Goal: Task Accomplishment & Management: Use online tool/utility

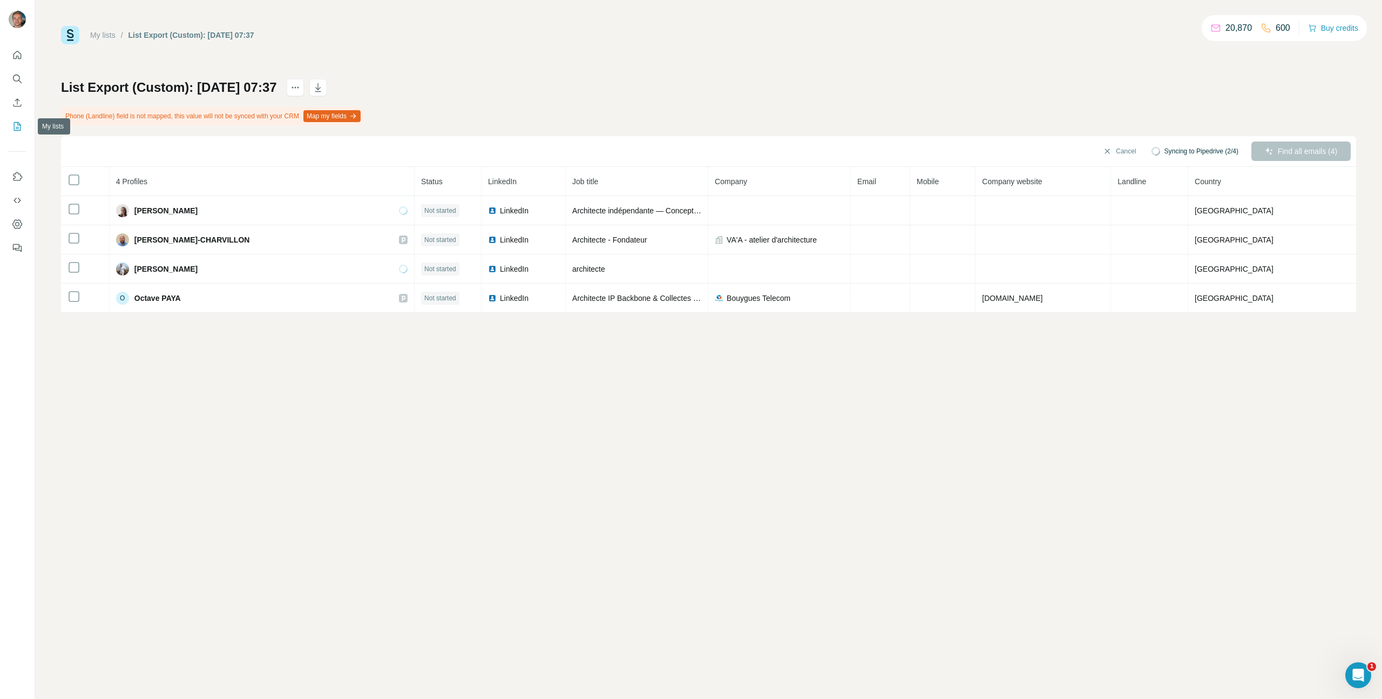
click at [15, 125] on icon "My lists" at bounding box center [17, 126] width 11 height 11
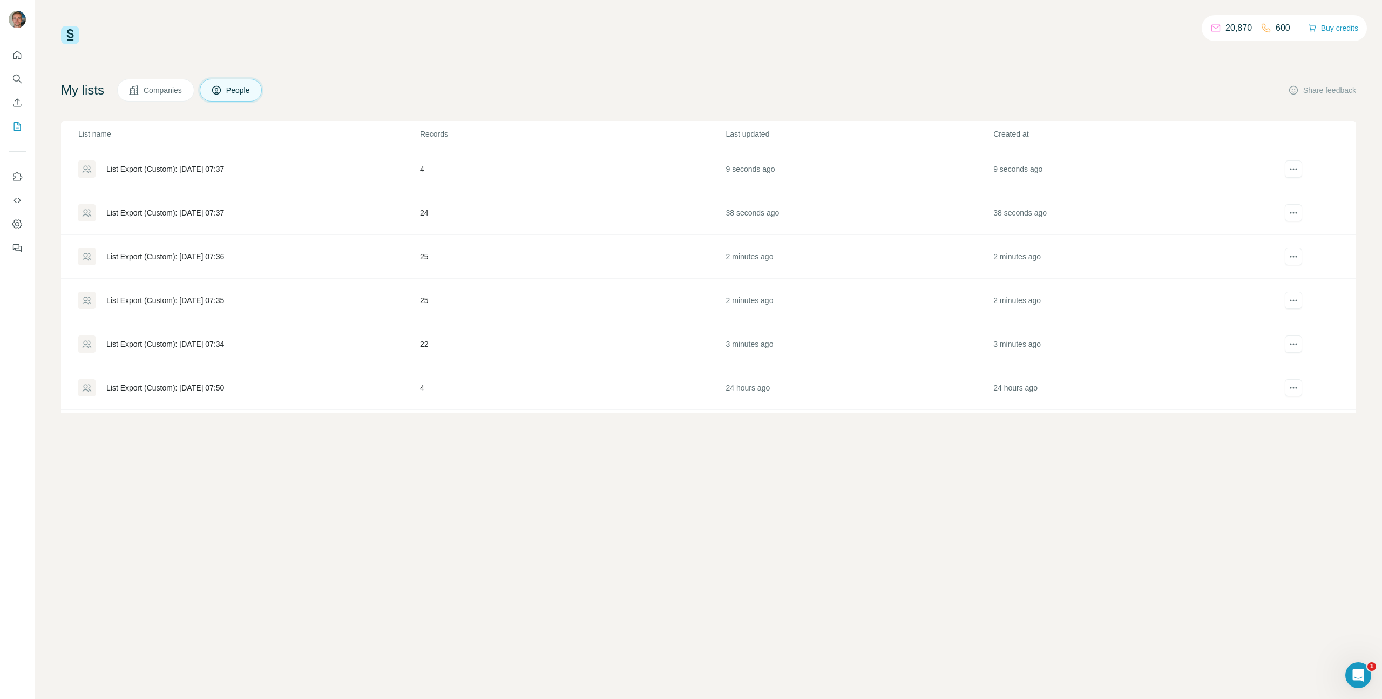
click at [176, 335] on div "List Export (Custom): [DATE] 07:34" at bounding box center [248, 343] width 341 height 17
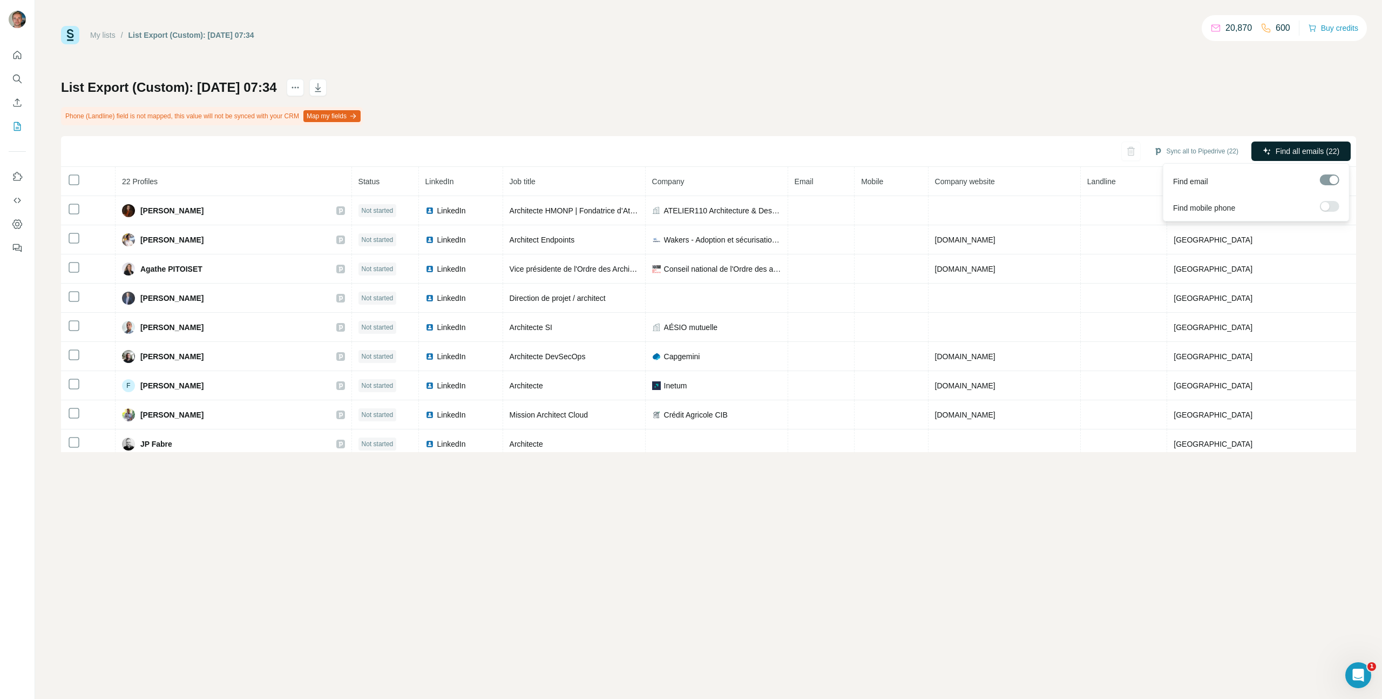
click at [1277, 146] on span "Find all emails (22)" at bounding box center [1308, 151] width 64 height 11
click at [12, 129] on icon "My lists" at bounding box center [17, 126] width 11 height 11
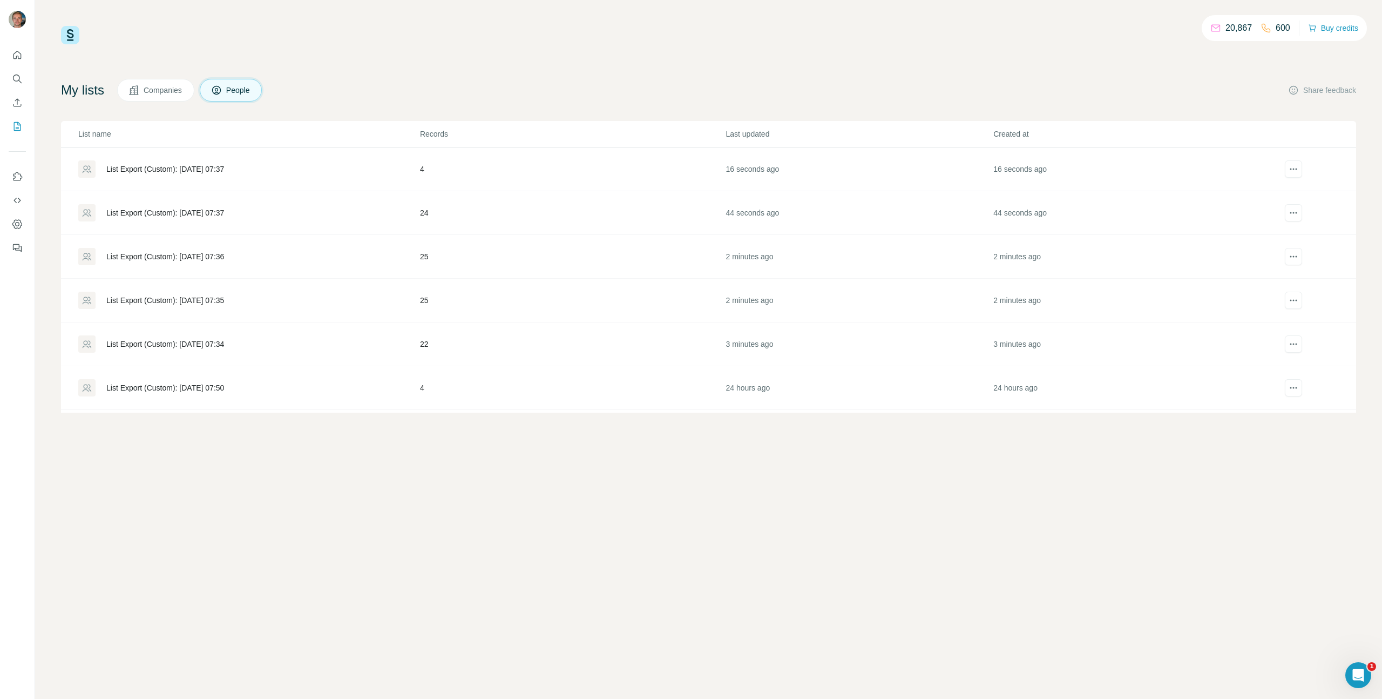
click at [173, 310] on td "List Export (Custom): [DATE] 07:35" at bounding box center [240, 301] width 359 height 44
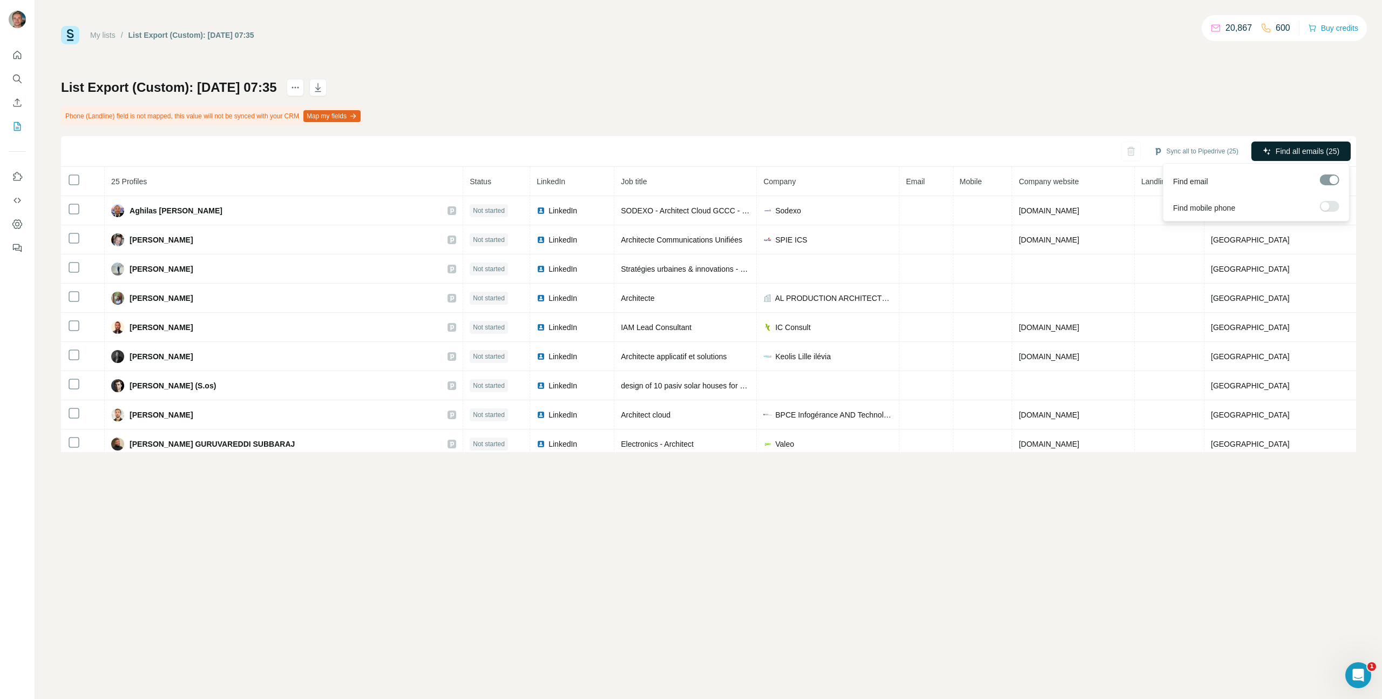
click at [1274, 157] on button "Find all emails (25)" at bounding box center [1301, 150] width 99 height 19
click at [15, 117] on button "My lists" at bounding box center [17, 126] width 17 height 19
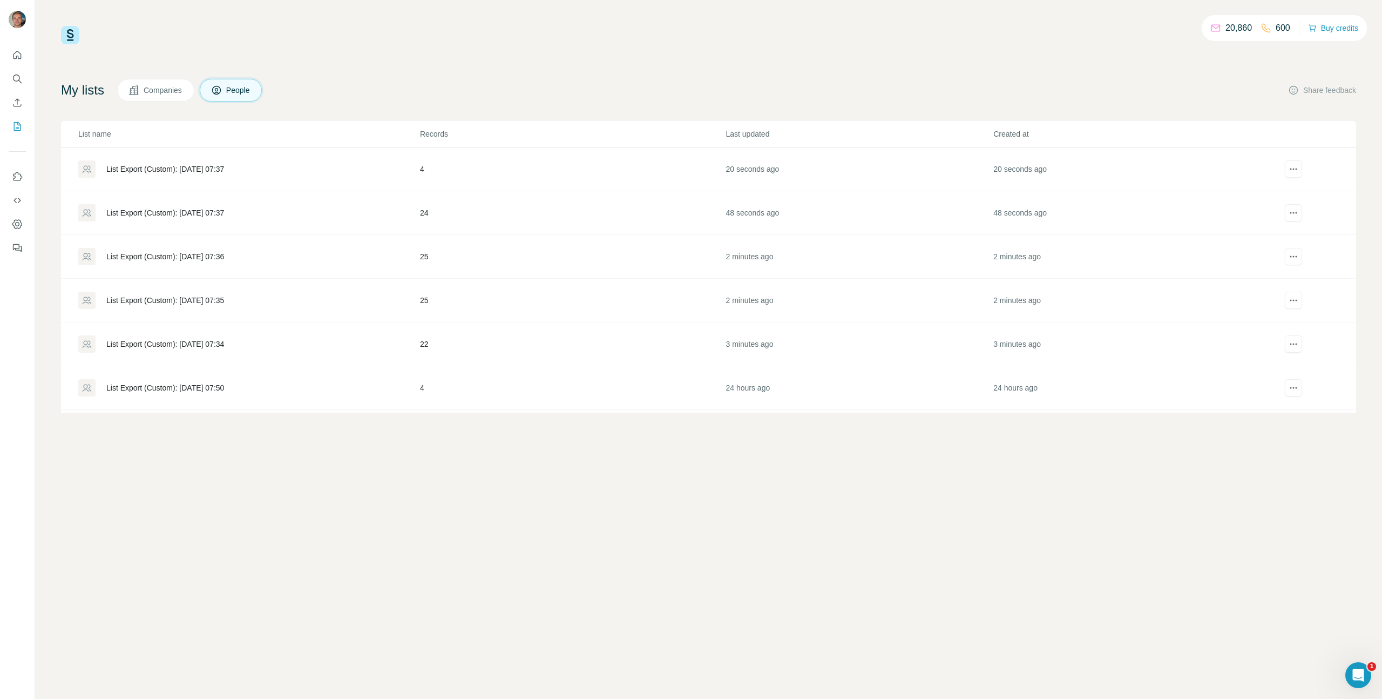
click at [261, 259] on div "List Export (Custom): [DATE] 07:36" at bounding box center [248, 256] width 341 height 17
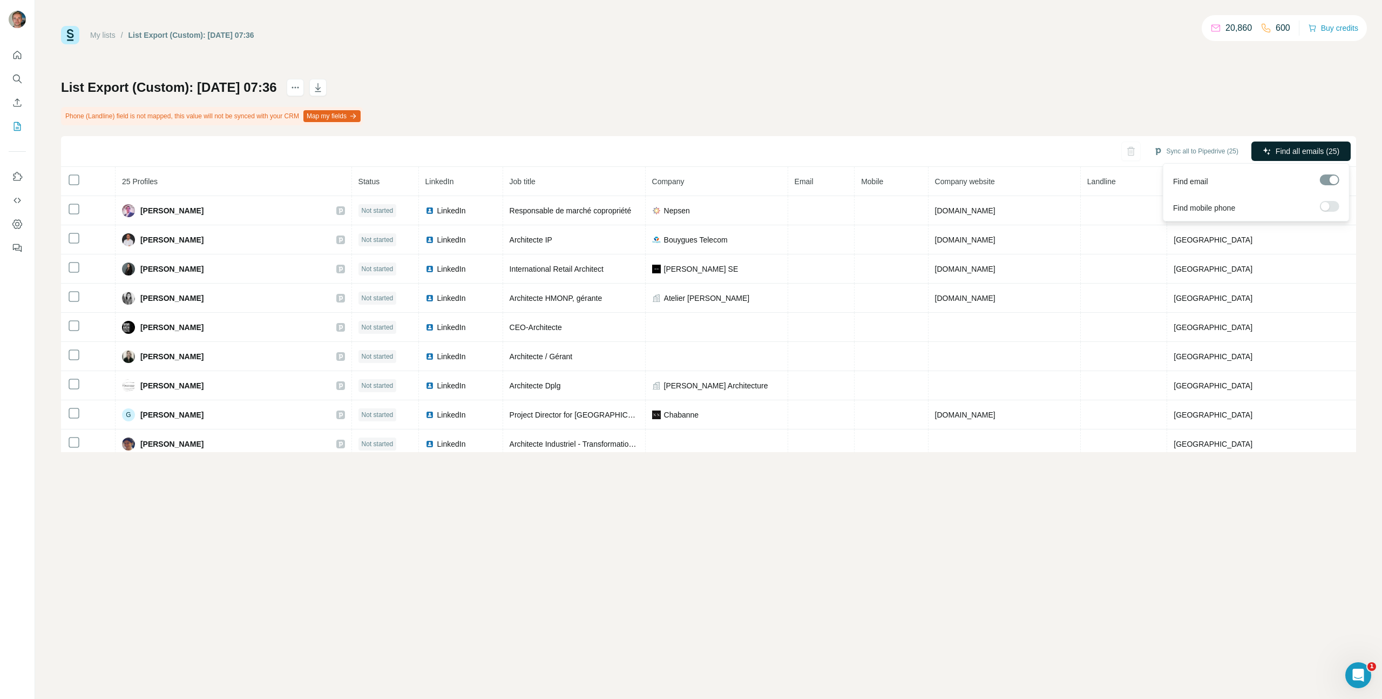
click at [1325, 158] on button "Find all emails (25)" at bounding box center [1301, 150] width 99 height 19
click at [24, 127] on button "My lists" at bounding box center [17, 126] width 17 height 19
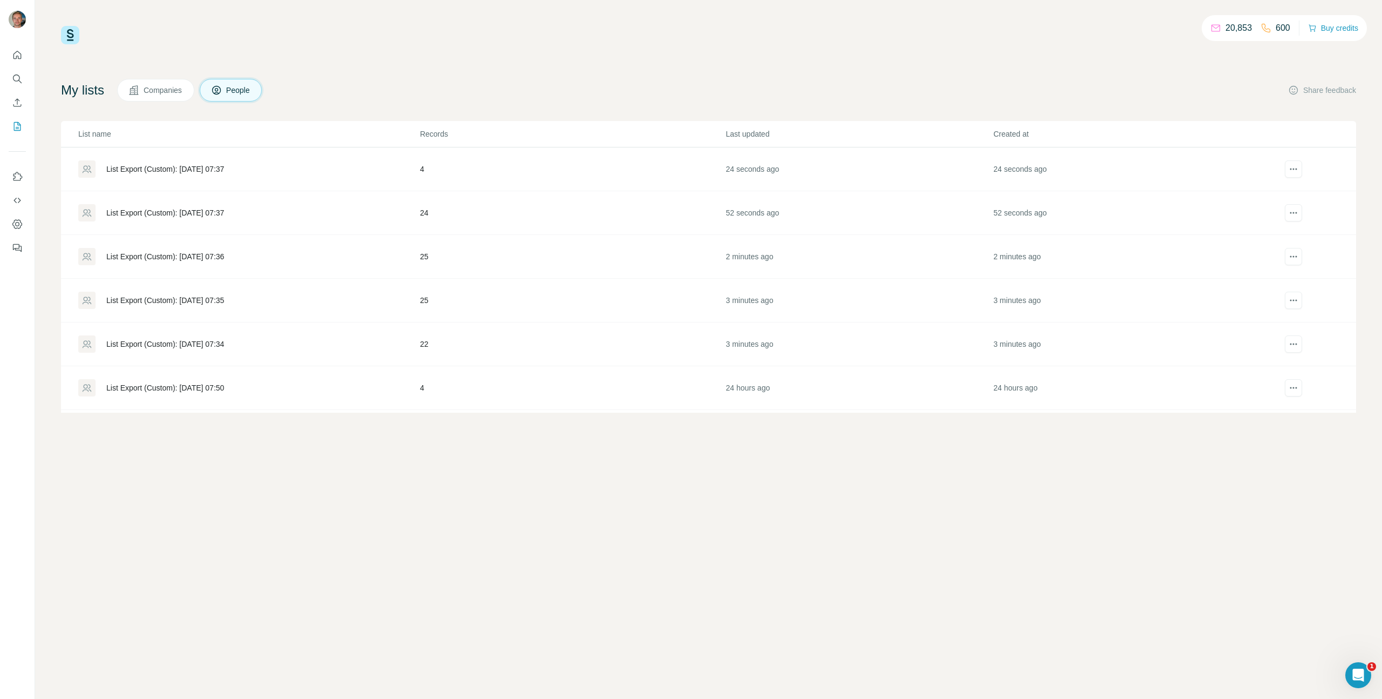
click at [299, 224] on td "List Export (Custom): [DATE] 07:37" at bounding box center [240, 213] width 359 height 44
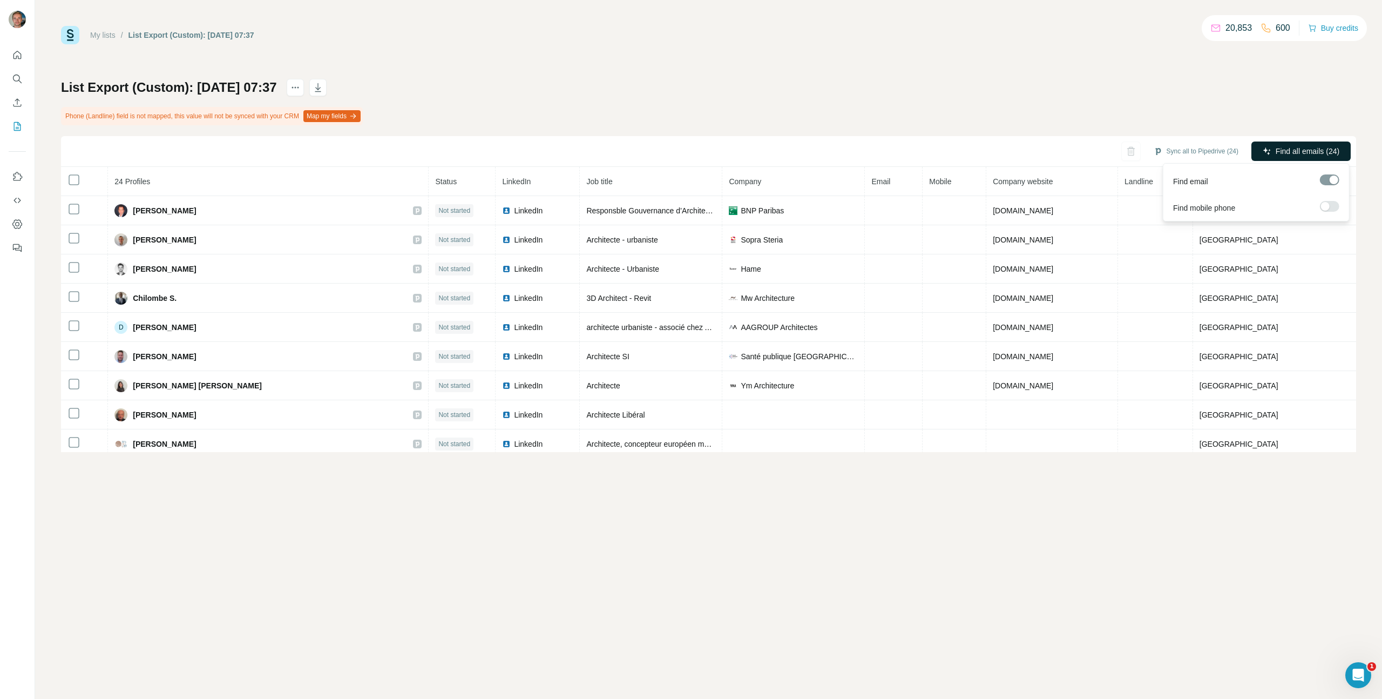
click at [1292, 159] on button "Find all emails (24)" at bounding box center [1301, 150] width 99 height 19
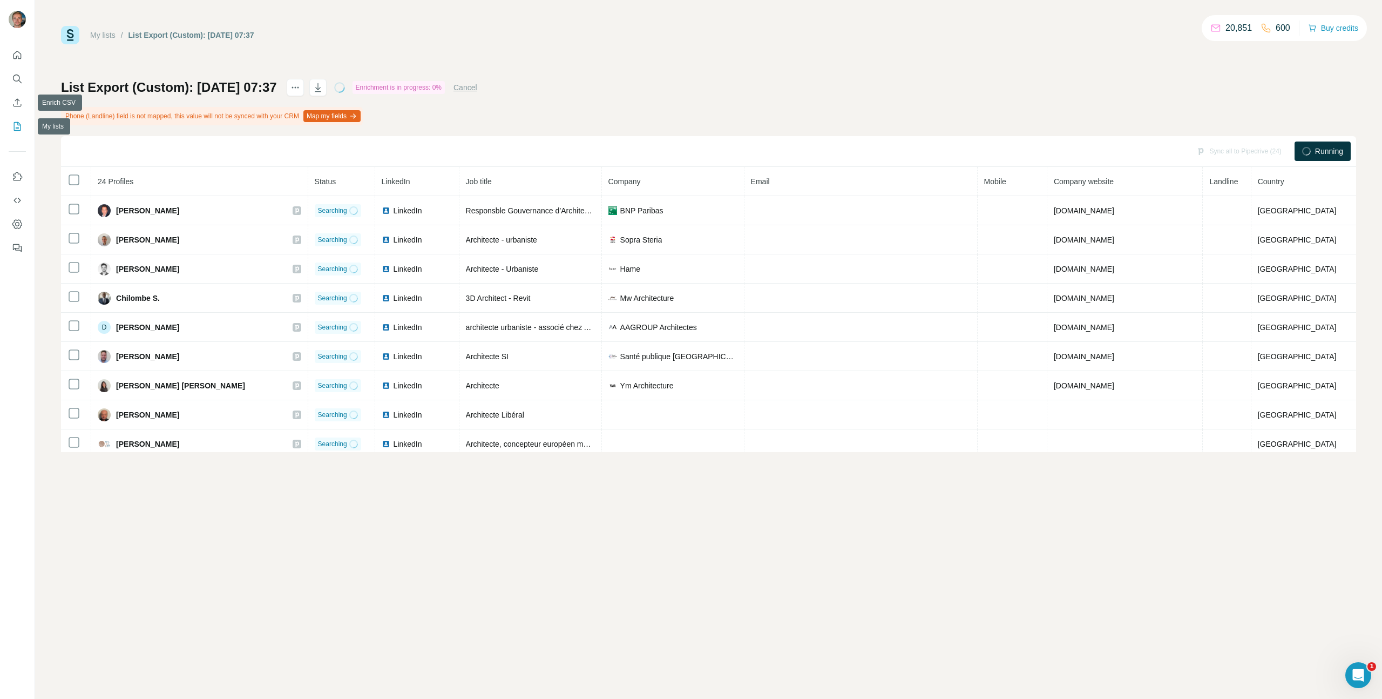
click at [13, 119] on button "My lists" at bounding box center [17, 126] width 17 height 19
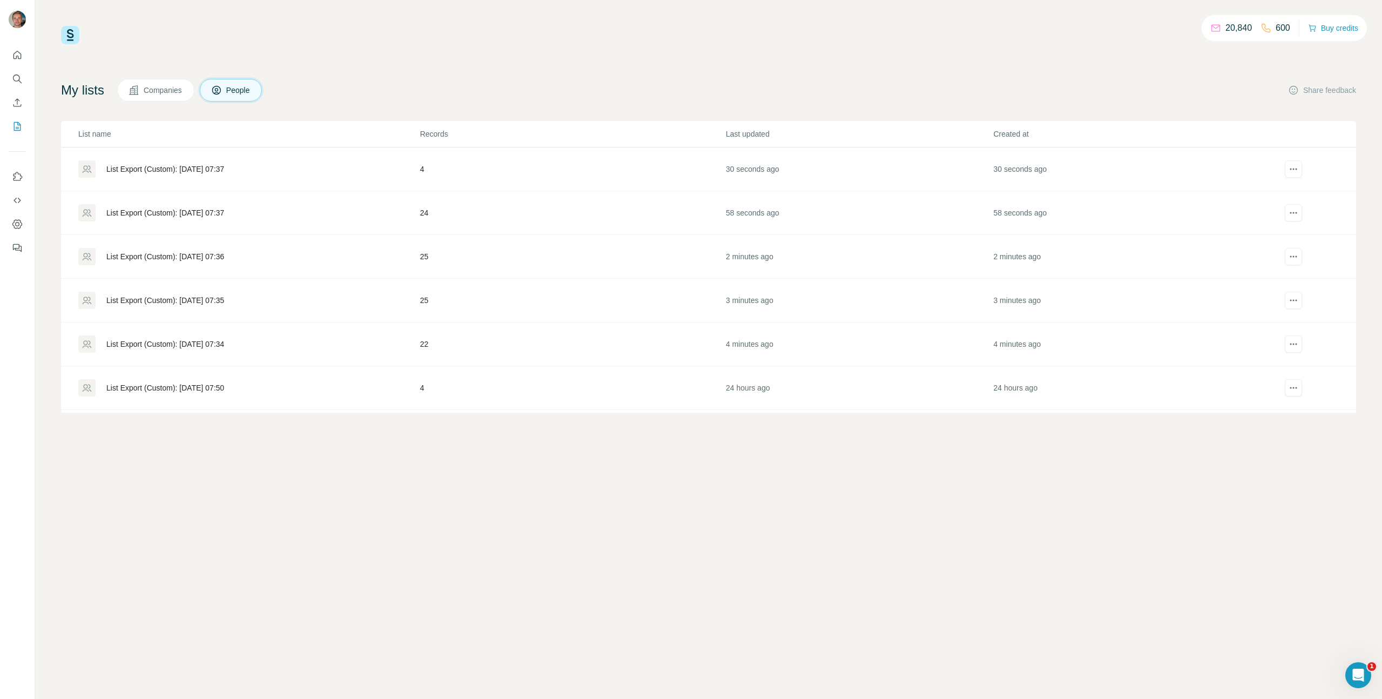
click at [225, 179] on td "List Export (Custom): [DATE] 07:37" at bounding box center [240, 169] width 359 height 44
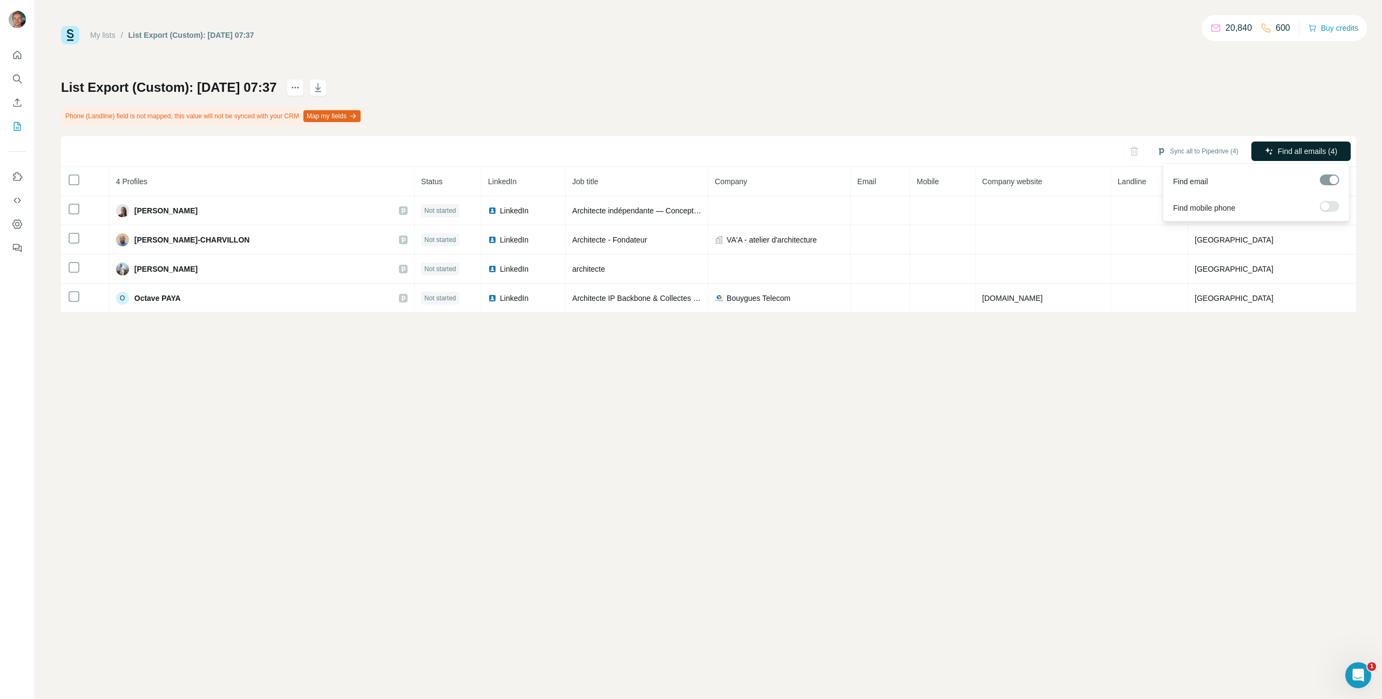
click at [1342, 152] on button "Find all emails (4)" at bounding box center [1301, 150] width 99 height 19
click at [22, 127] on icon "My lists" at bounding box center [17, 126] width 11 height 11
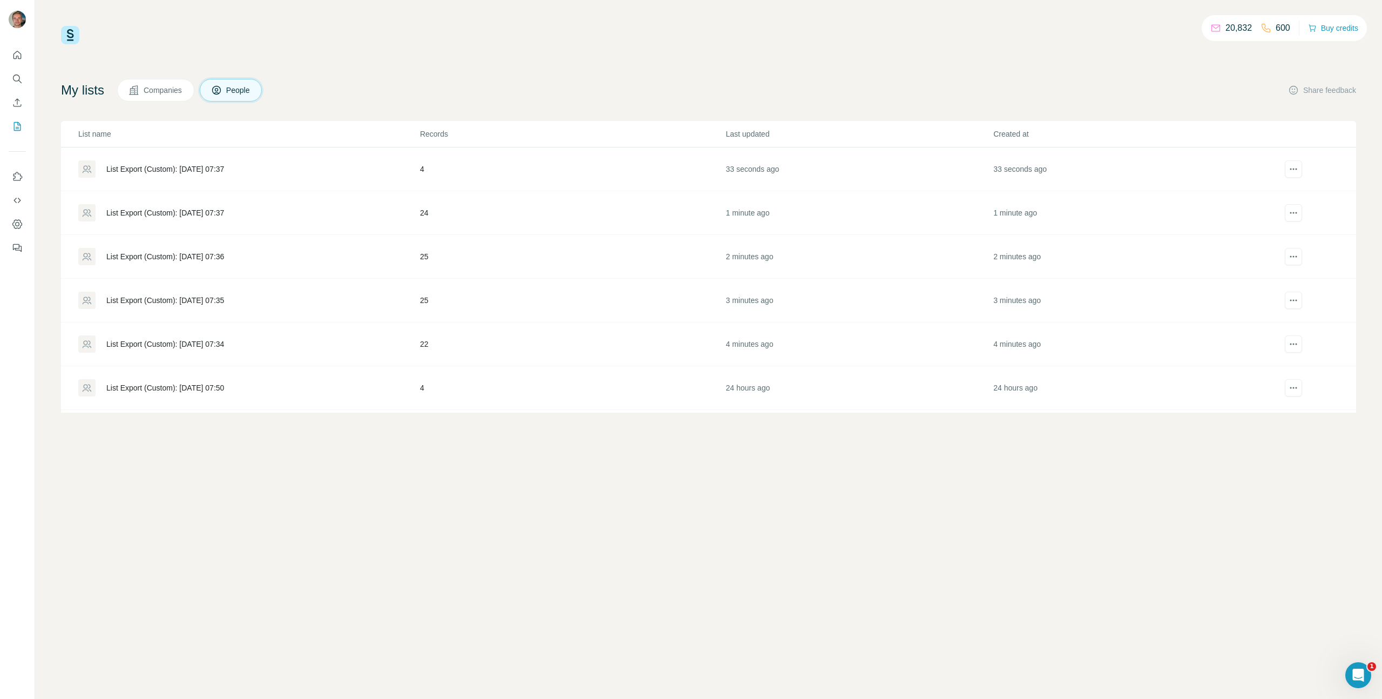
click at [261, 215] on div "List Export (Custom): [DATE] 07:37" at bounding box center [248, 212] width 341 height 17
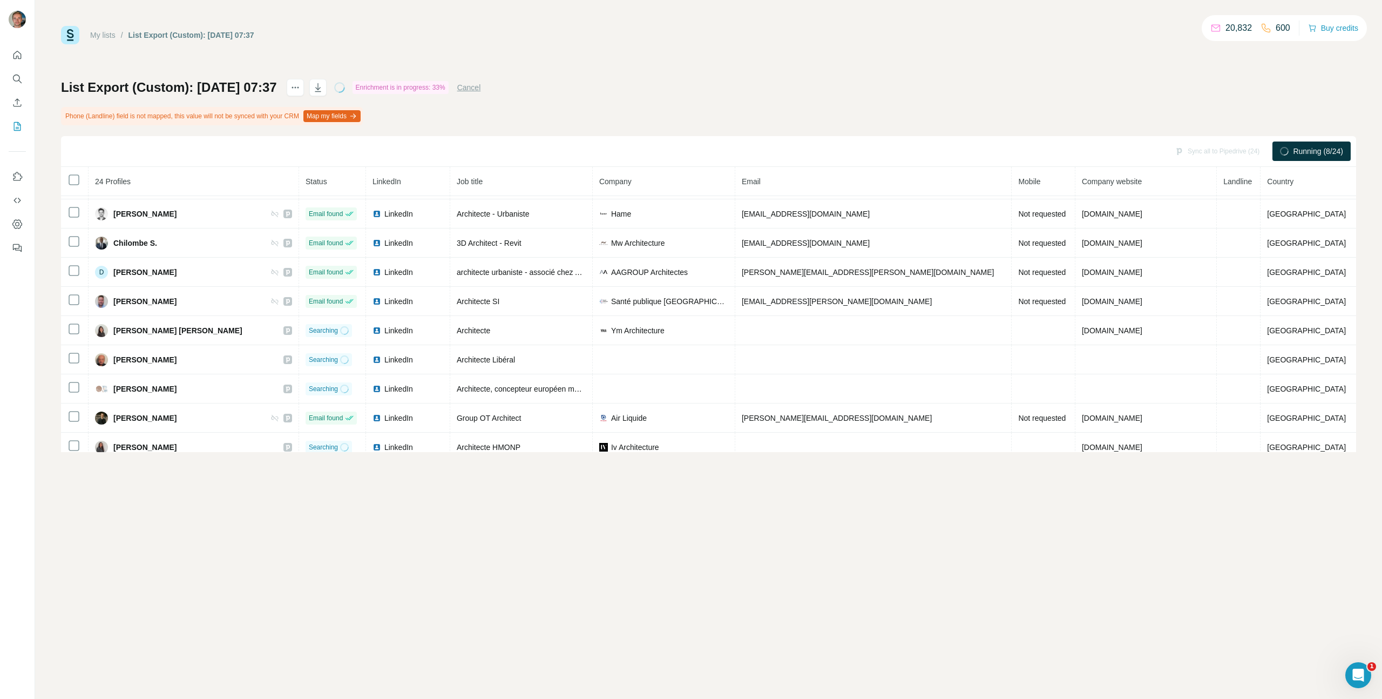
scroll to position [444, 0]
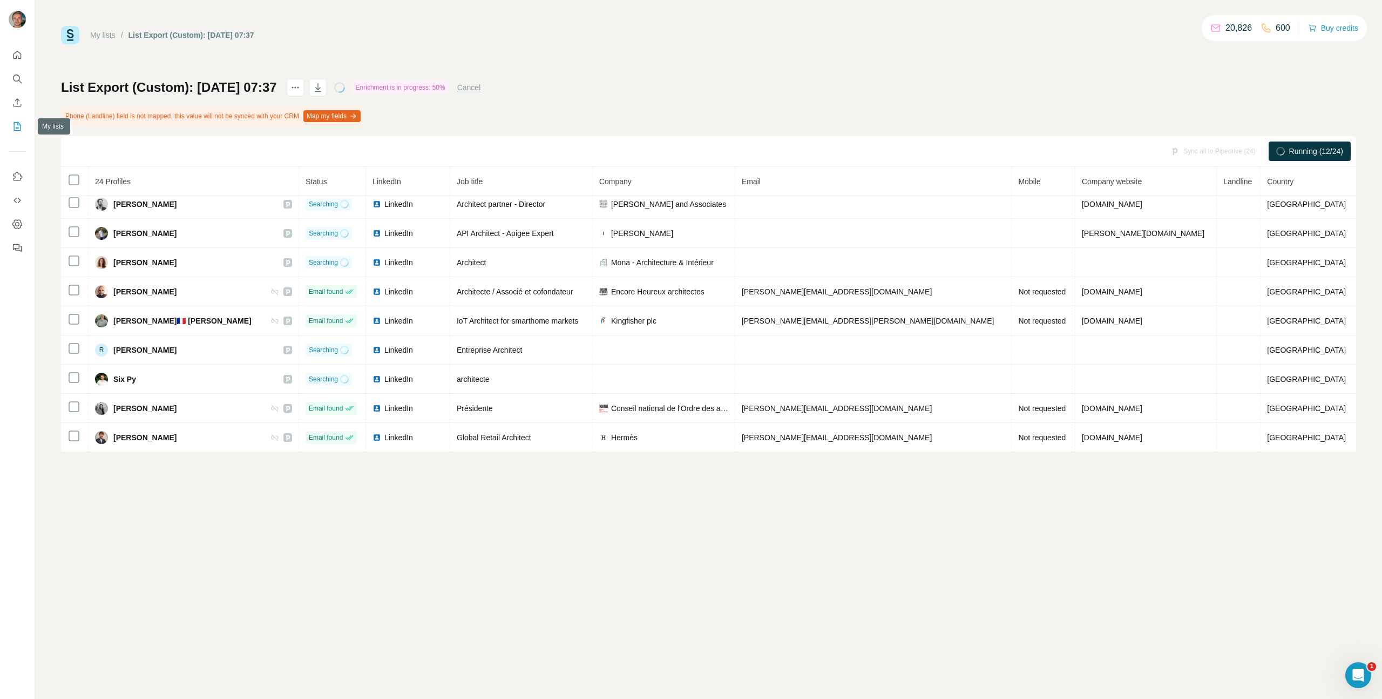
click at [17, 122] on icon "My lists" at bounding box center [18, 125] width 5 height 7
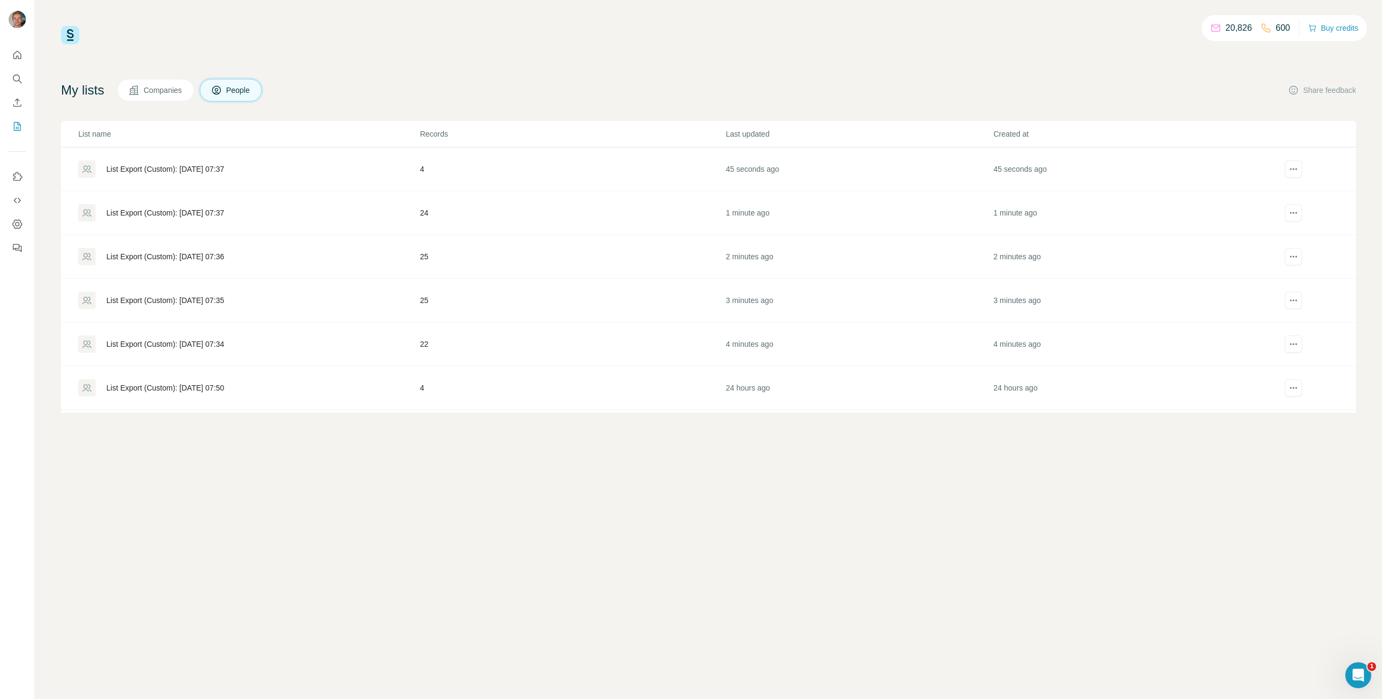
click at [257, 348] on div "List Export (Custom): [DATE] 07:34" at bounding box center [248, 343] width 341 height 17
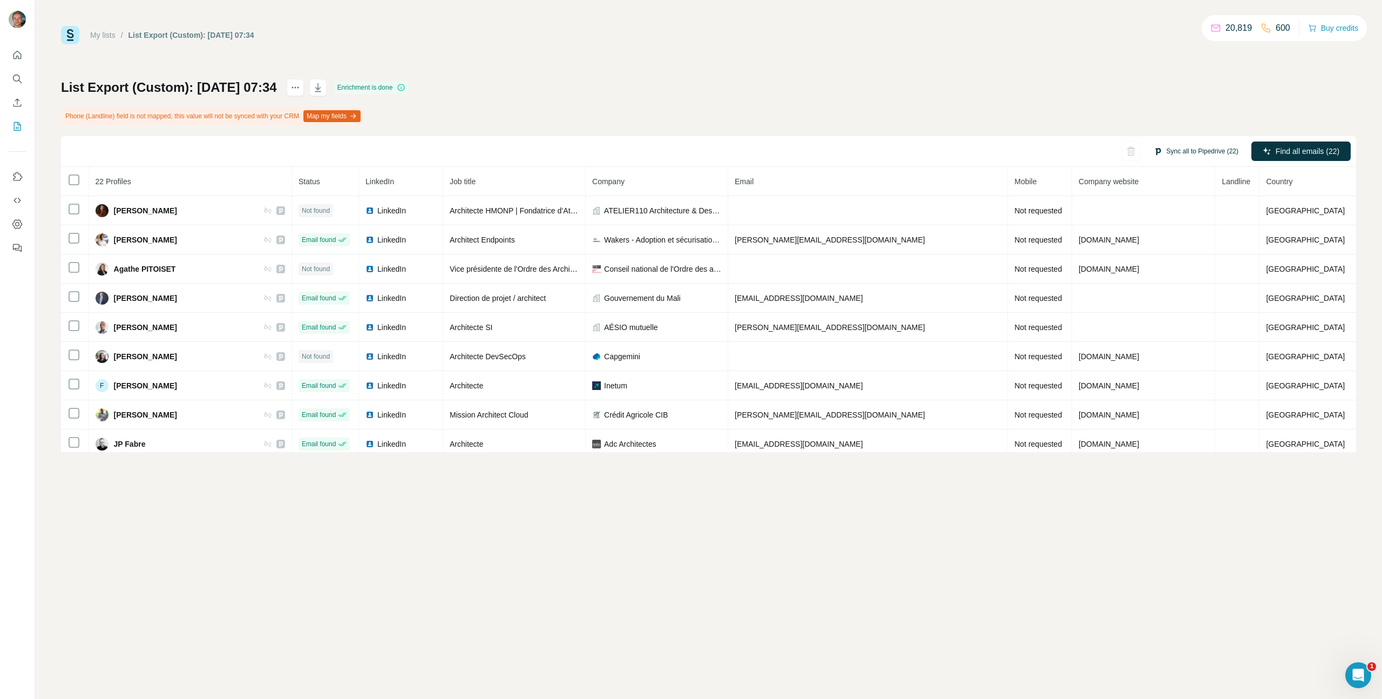
click at [1204, 156] on button "Sync all to Pipedrive (22)" at bounding box center [1196, 151] width 100 height 16
click at [1180, 233] on button "Sync all to Pipedrive" at bounding box center [1182, 233] width 120 height 22
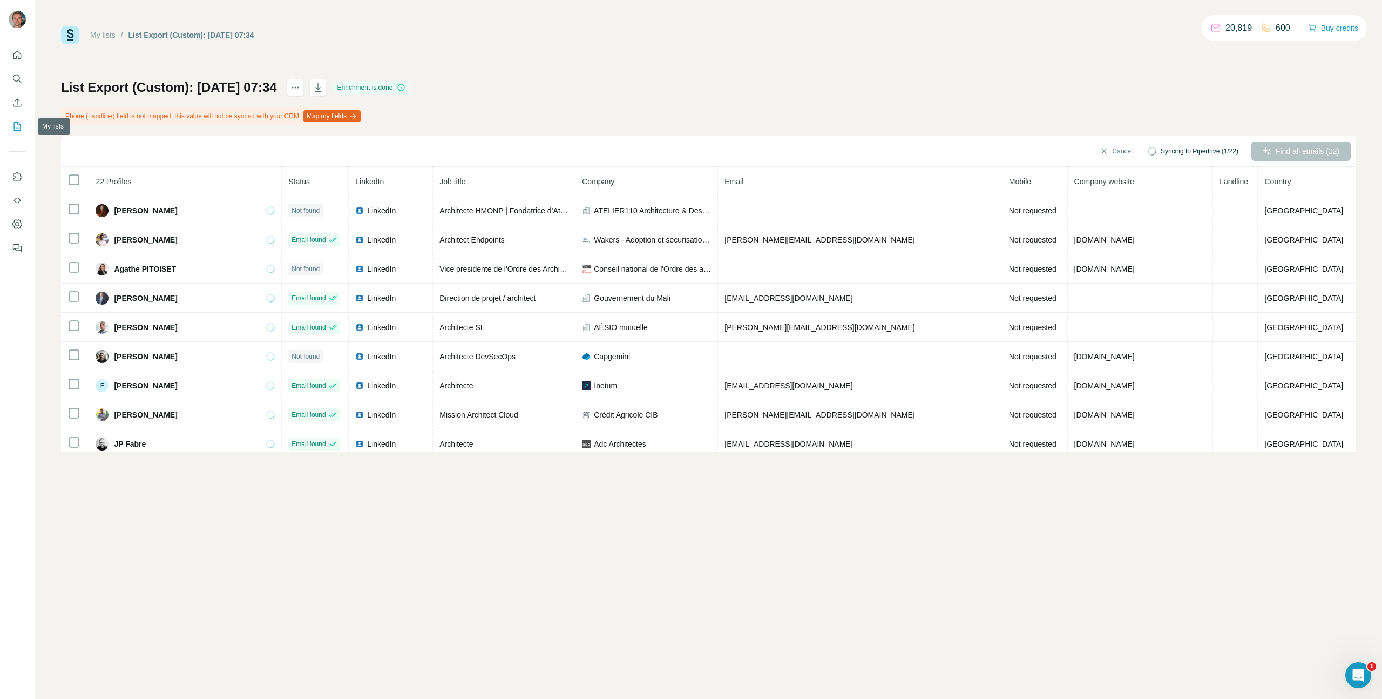
click at [23, 123] on button "My lists" at bounding box center [17, 126] width 17 height 19
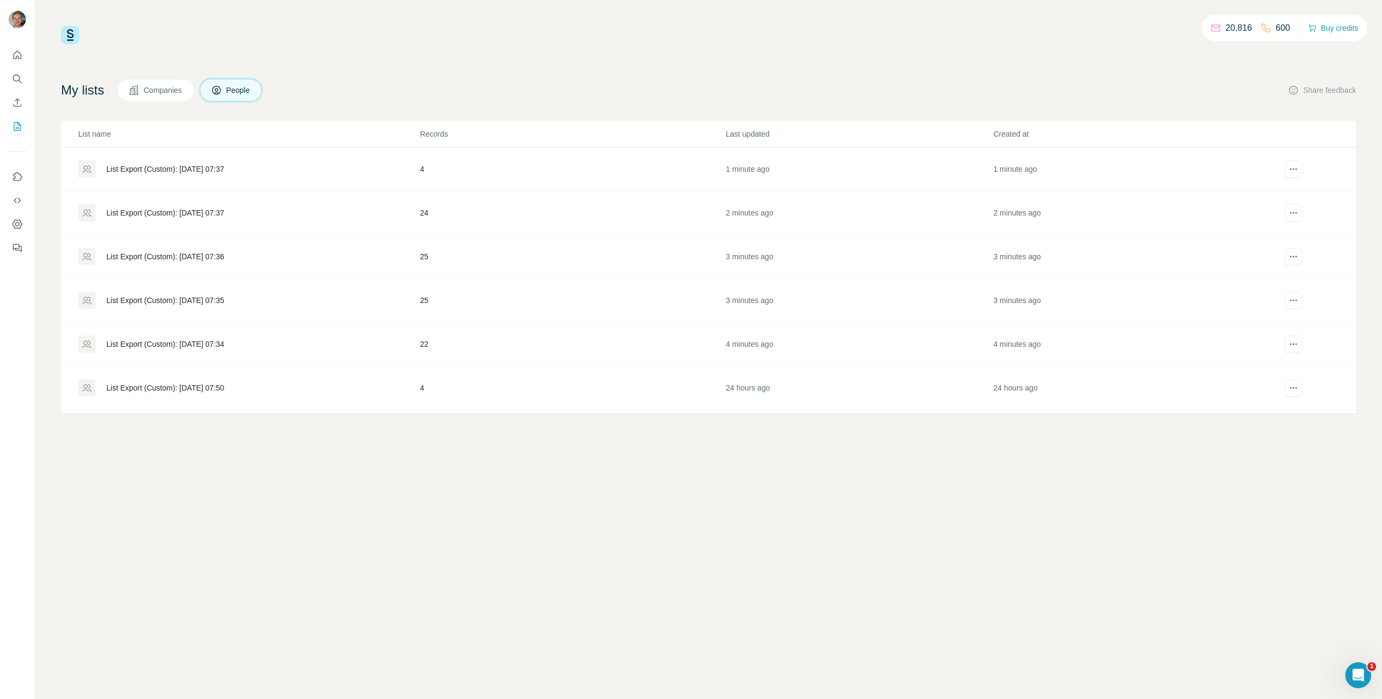
click at [204, 295] on div "List Export (Custom): [DATE] 07:35" at bounding box center [165, 300] width 118 height 11
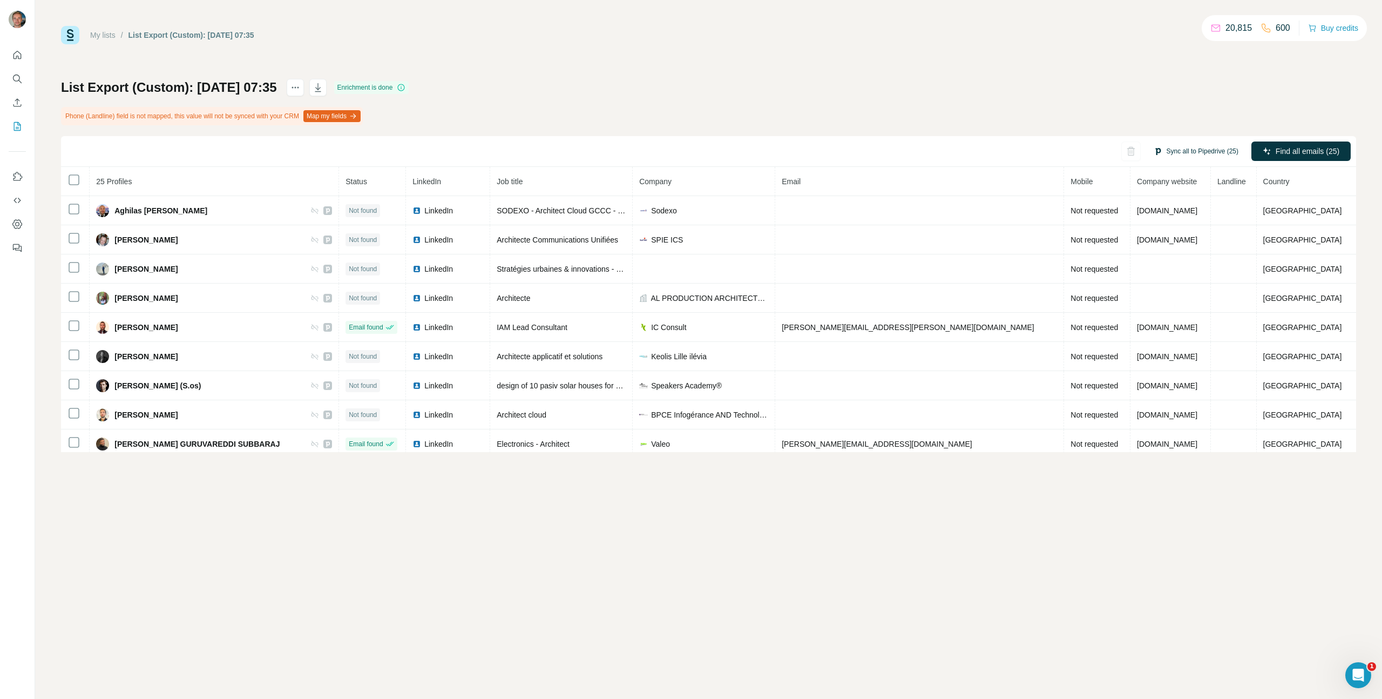
click at [1194, 158] on button "Sync all to Pipedrive (25)" at bounding box center [1196, 151] width 100 height 16
click at [1156, 235] on button "Sync all to Pipedrive" at bounding box center [1182, 233] width 120 height 22
click at [24, 127] on button "My lists" at bounding box center [17, 126] width 17 height 19
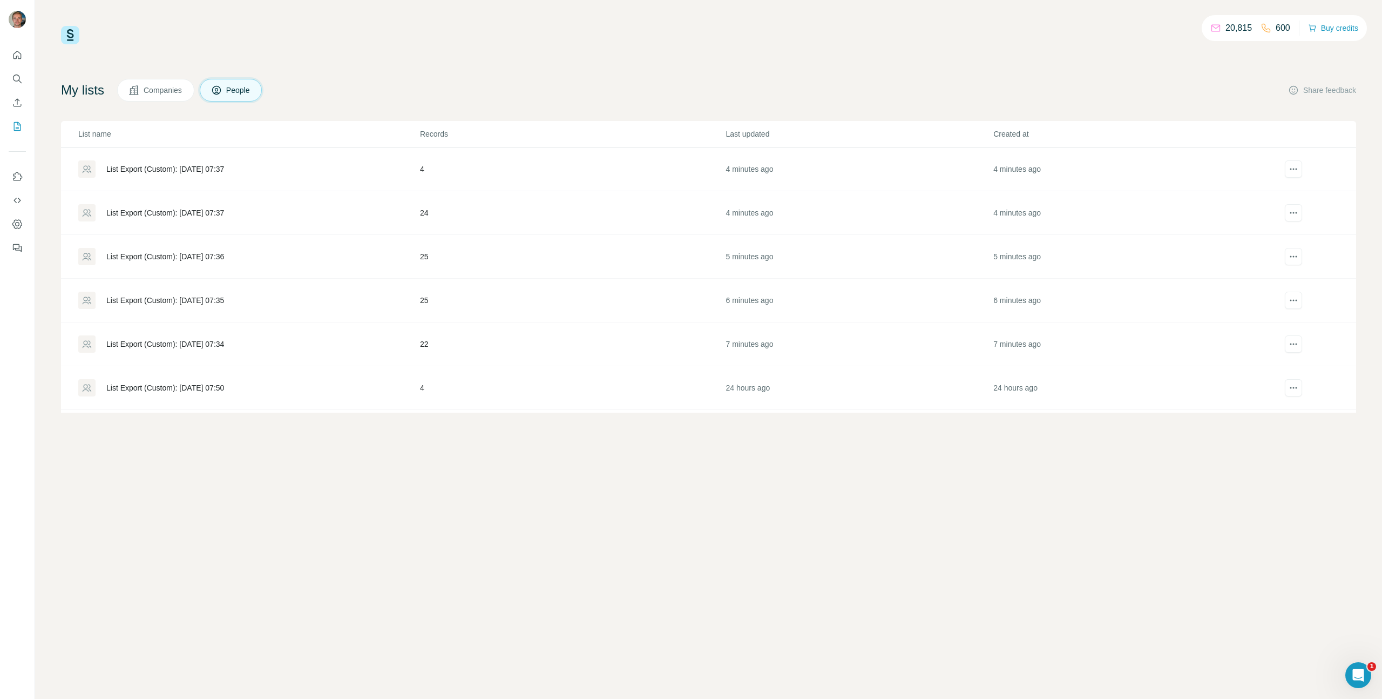
click at [279, 256] on div "List Export (Custom): [DATE] 07:36" at bounding box center [248, 256] width 341 height 17
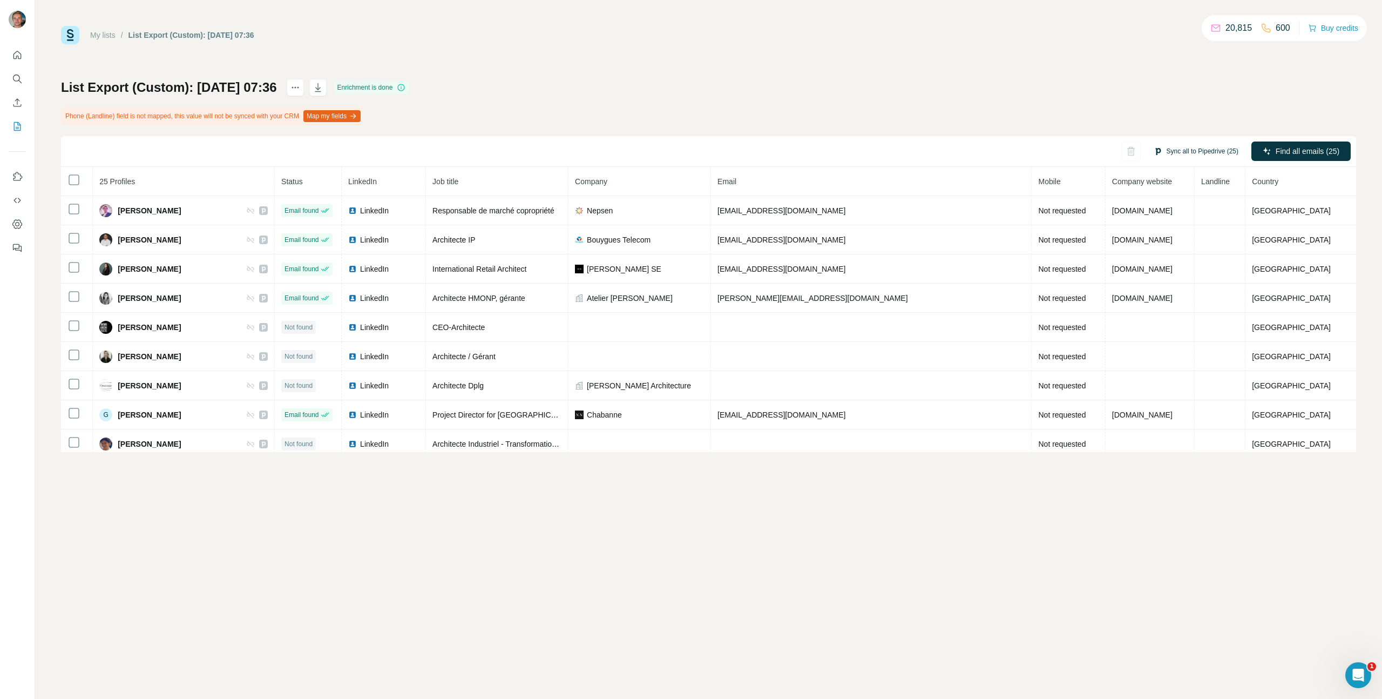
click at [1190, 149] on button "Sync all to Pipedrive (25)" at bounding box center [1196, 151] width 100 height 16
click at [1154, 224] on button "Sync all to Pipedrive" at bounding box center [1182, 233] width 120 height 22
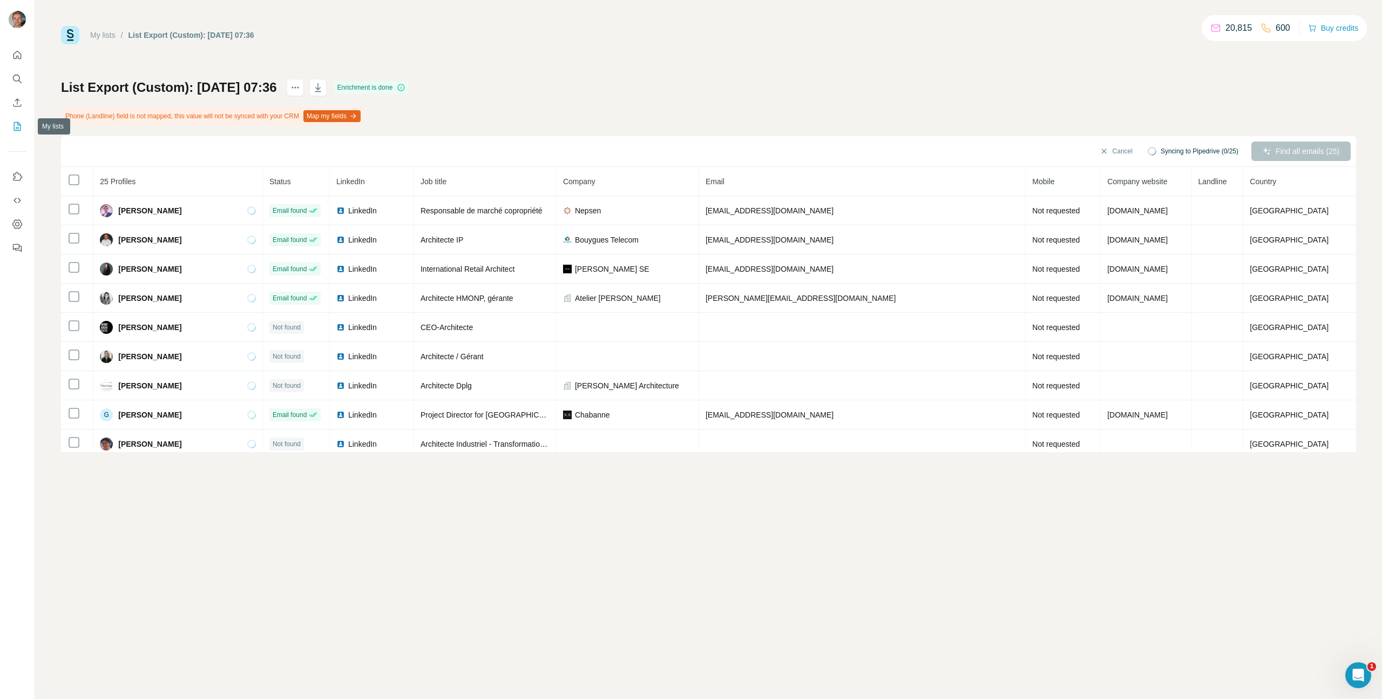
click at [12, 125] on icon "My lists" at bounding box center [17, 126] width 11 height 11
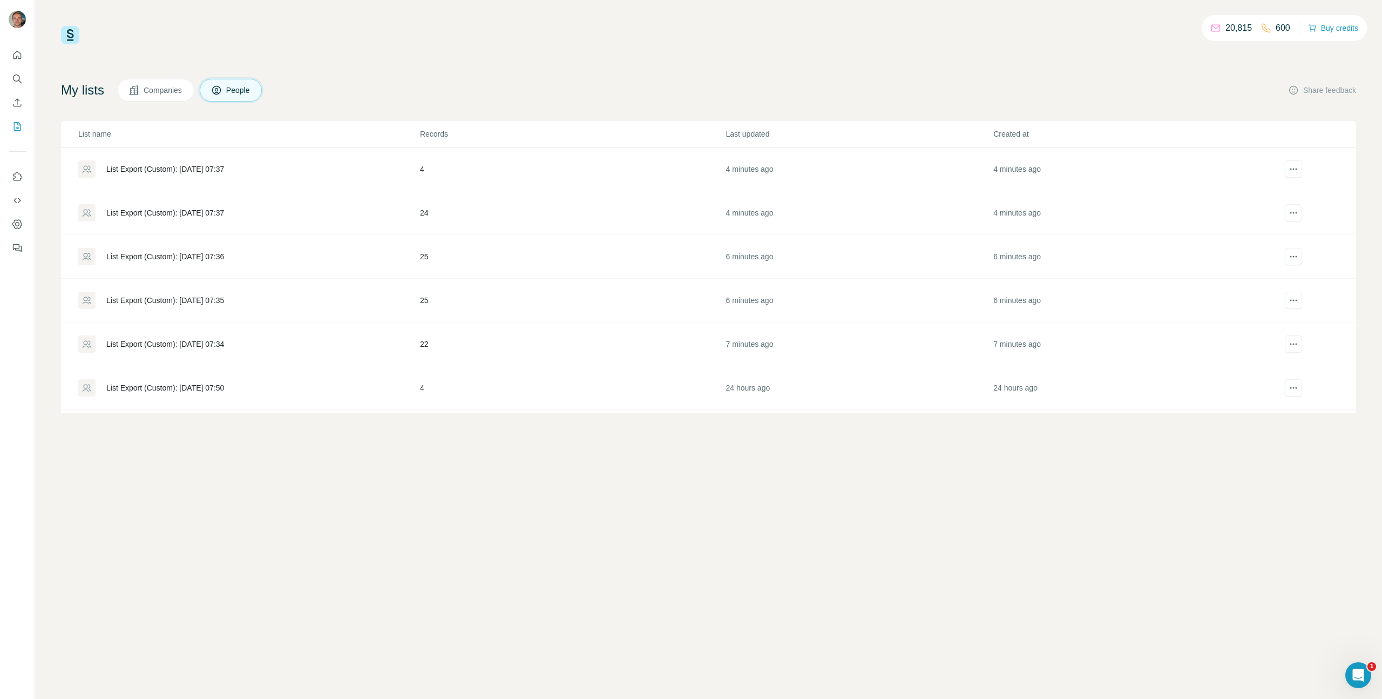
click at [186, 215] on div "List Export (Custom): [DATE] 07:37" at bounding box center [165, 212] width 118 height 11
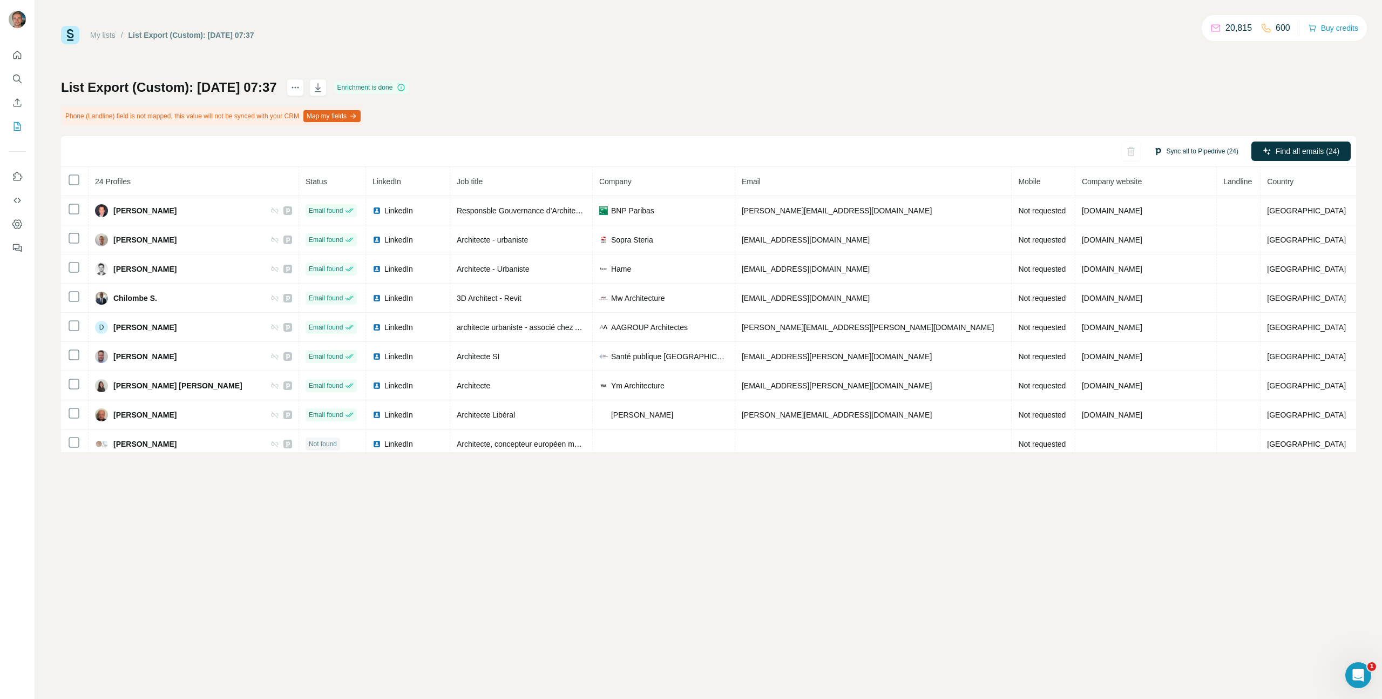
click at [1230, 151] on button "Sync all to Pipedrive (24)" at bounding box center [1196, 151] width 100 height 16
click at [1165, 239] on button "Sync all to Pipedrive" at bounding box center [1182, 233] width 120 height 22
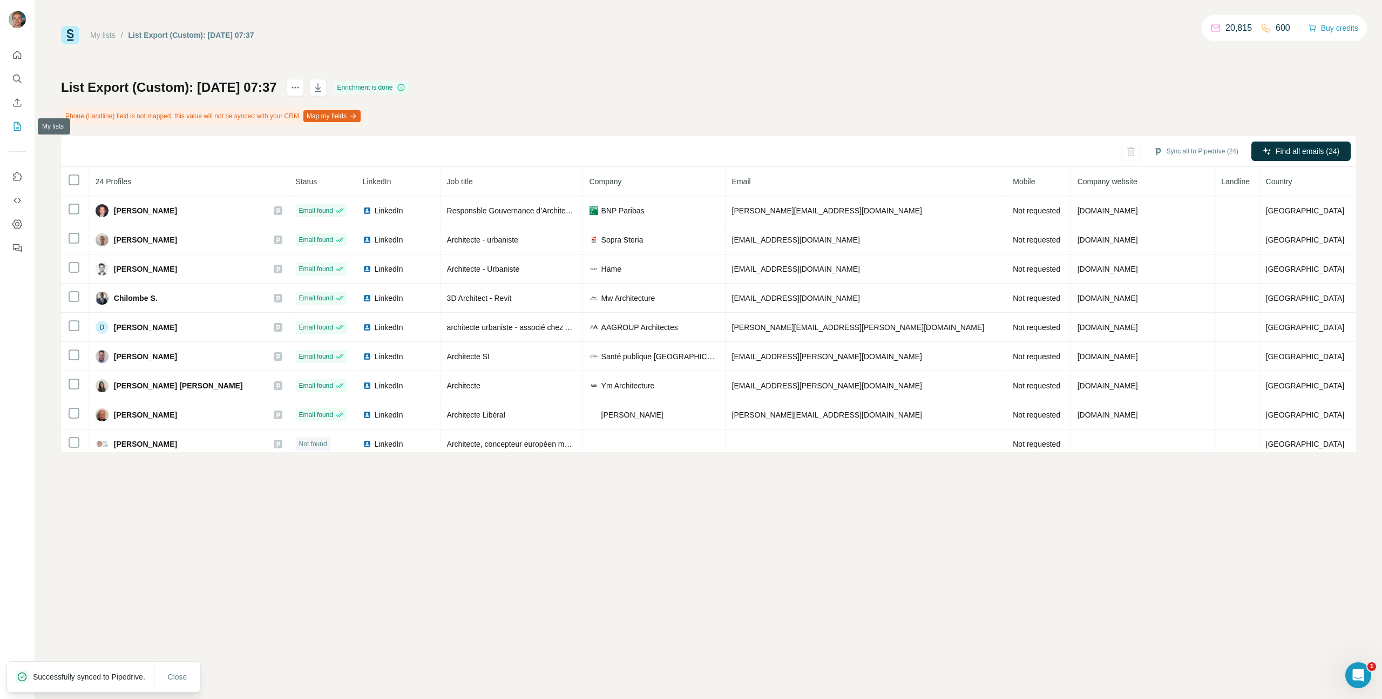
click at [22, 127] on icon "My lists" at bounding box center [17, 126] width 11 height 11
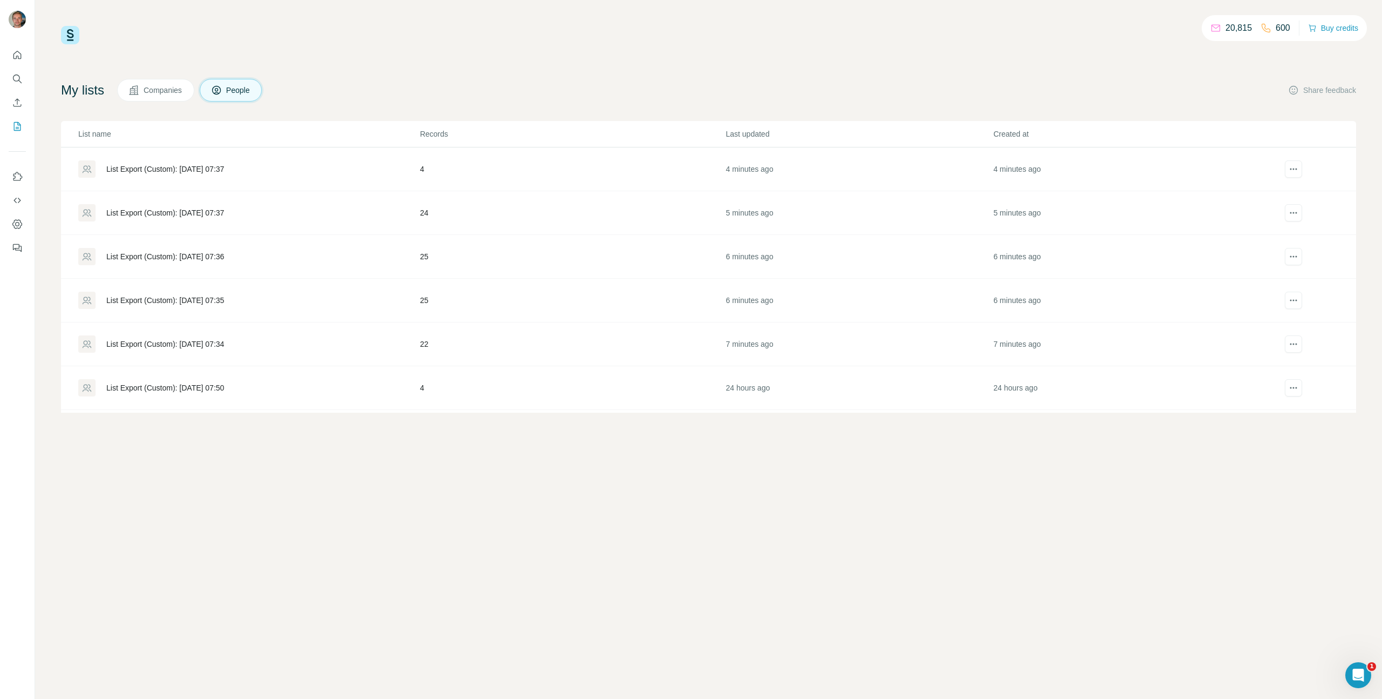
click at [263, 227] on td "List Export (Custom): [DATE] 07:37" at bounding box center [240, 213] width 359 height 44
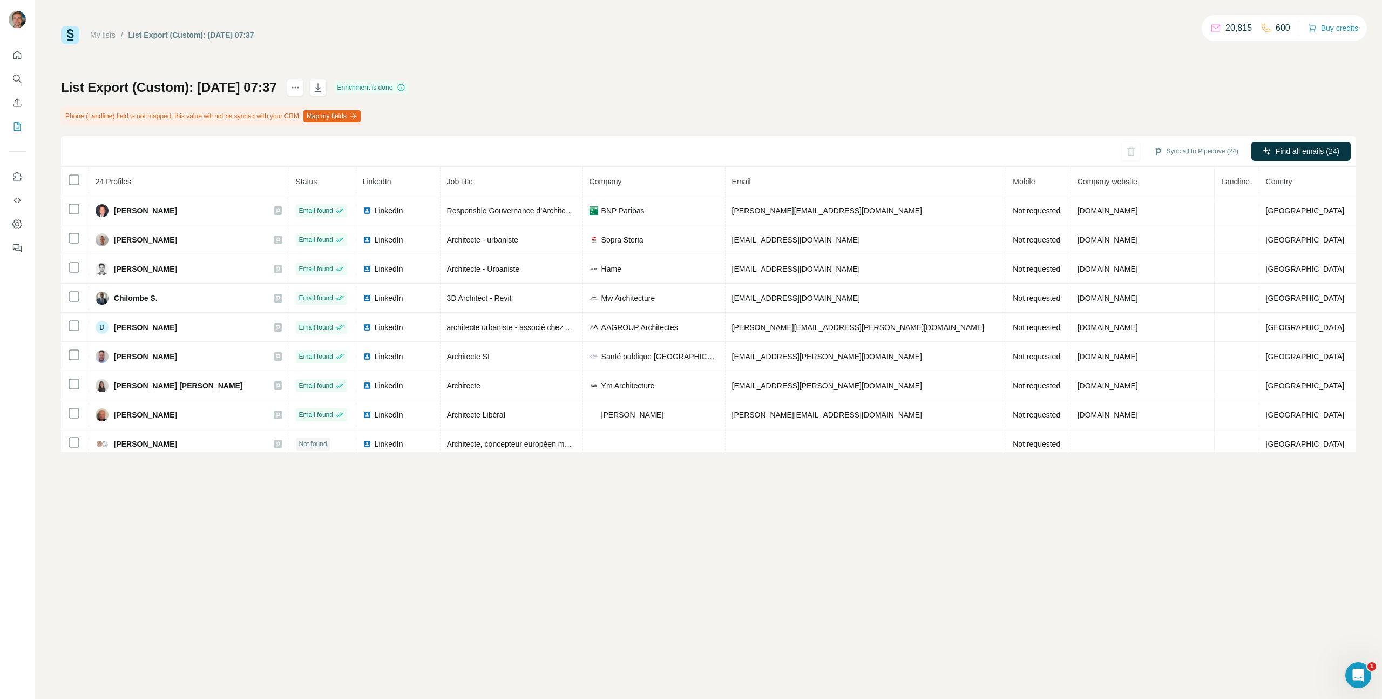
click at [19, 137] on div at bounding box center [17, 148] width 35 height 219
click at [19, 133] on button "My lists" at bounding box center [17, 126] width 17 height 19
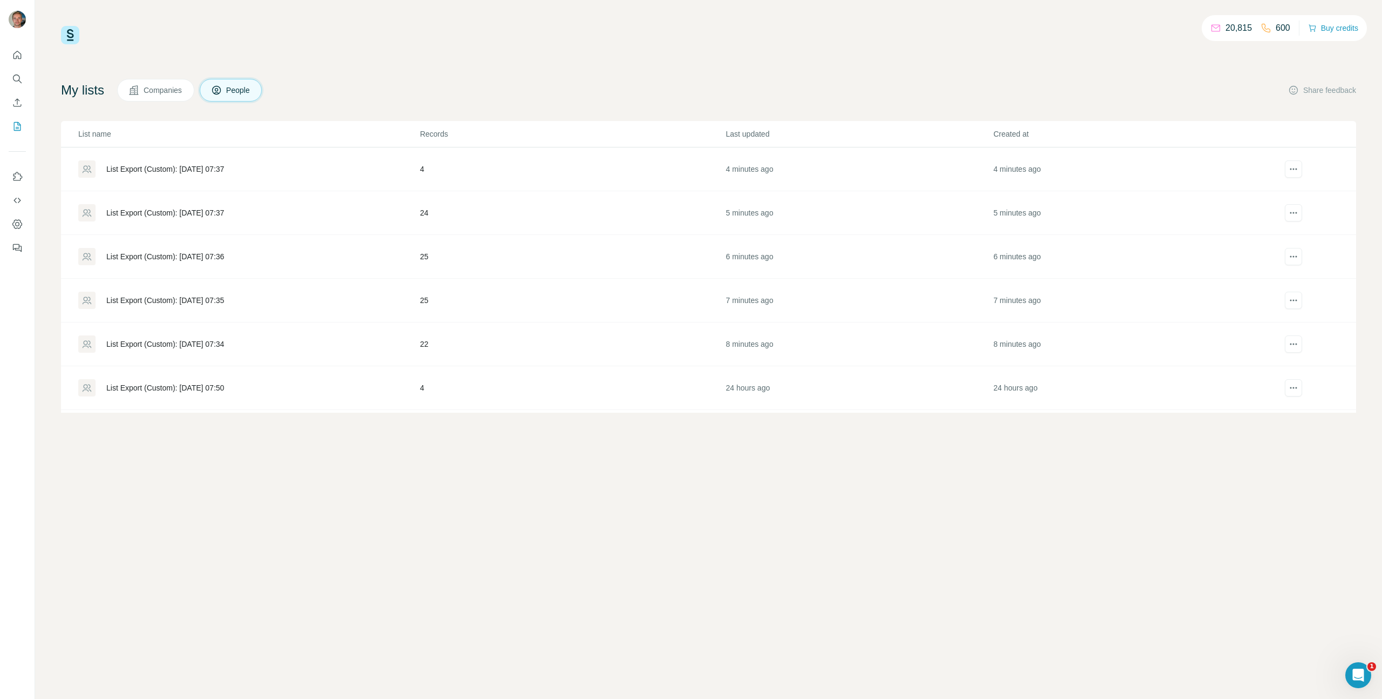
click at [242, 160] on div "List Export (Custom): [DATE] 07:37" at bounding box center [248, 168] width 341 height 17
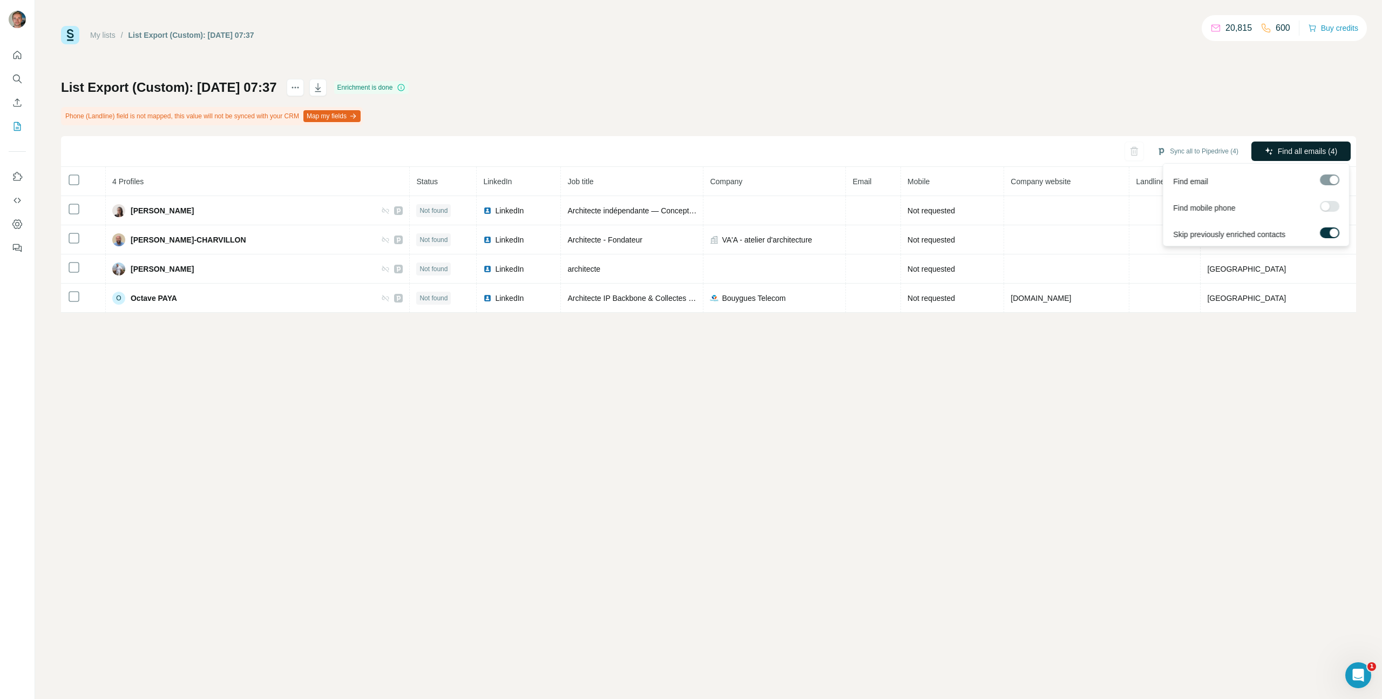
click at [1285, 153] on span "Find all emails (4)" at bounding box center [1307, 151] width 59 height 11
click at [1173, 99] on div "List Export (Custom): [DATE] 07:37 Enrichment is done Phone (Landline) field is…" at bounding box center [708, 196] width 1295 height 234
click at [1193, 159] on button "Sync all to Pipedrive (4)" at bounding box center [1198, 151] width 97 height 16
click at [1167, 229] on button "Sync all to Pipedrive" at bounding box center [1182, 233] width 120 height 22
